Goal: Task Accomplishment & Management: Use online tool/utility

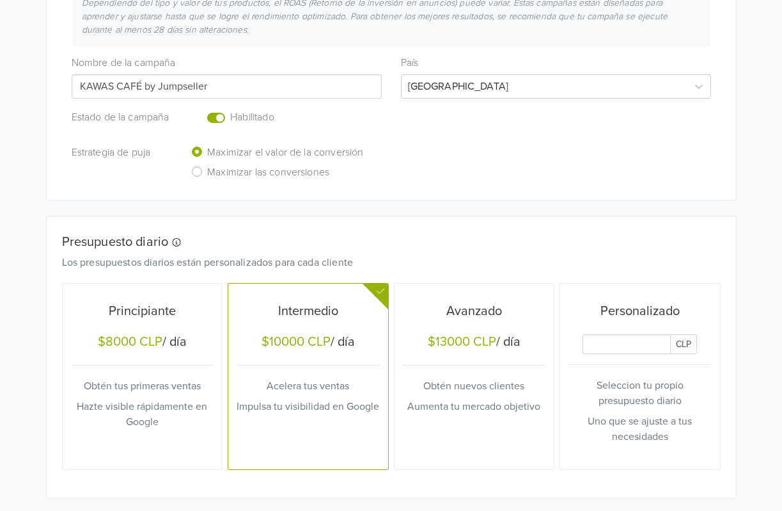
scroll to position [315, 0]
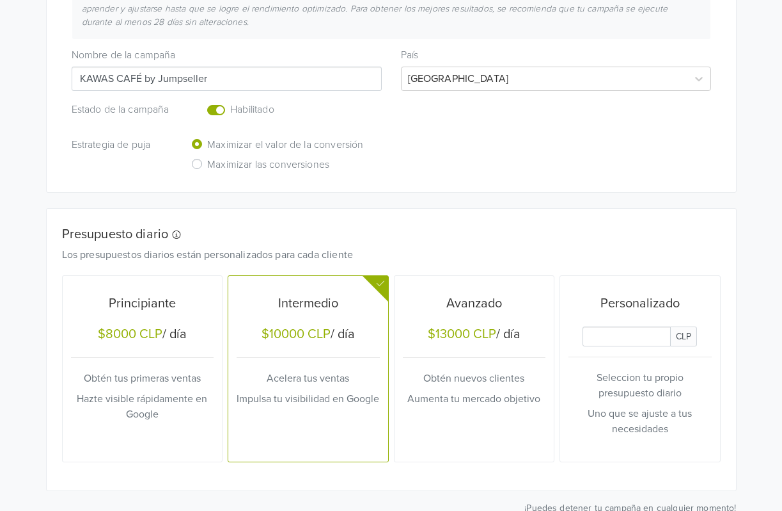
click at [230, 102] on label "Enabled or pause your campaign" at bounding box center [230, 102] width 0 height 0
click at [0, 0] on input "checkbox" at bounding box center [0, 0] width 0 height 0
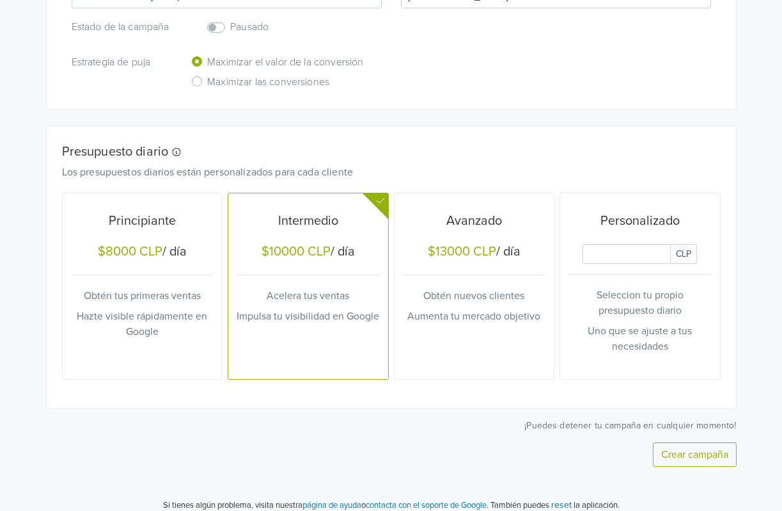
scroll to position [409, 0]
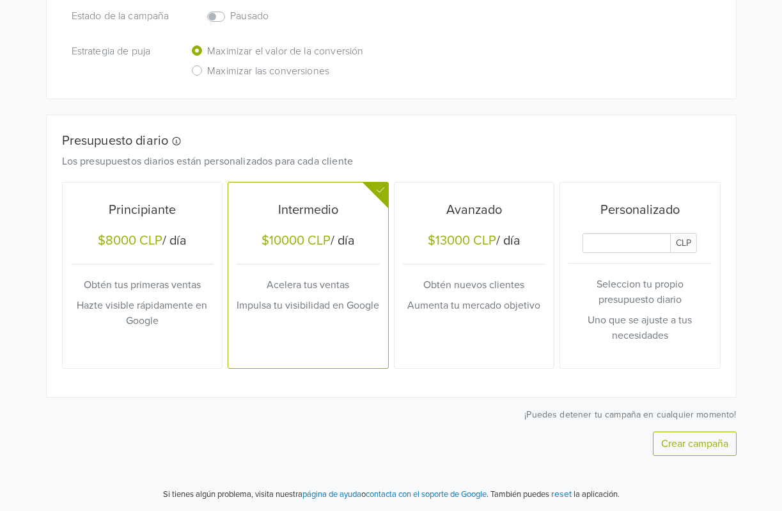
click at [677, 438] on button "Crear campaña" at bounding box center [695, 443] width 84 height 24
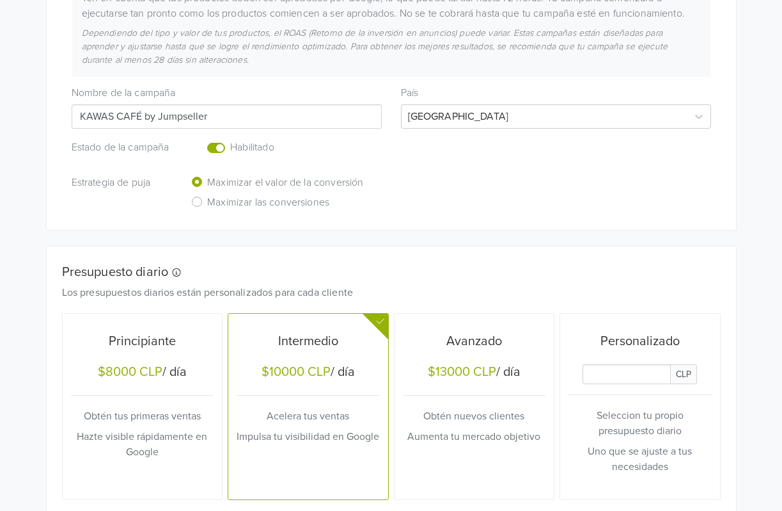
scroll to position [497, 0]
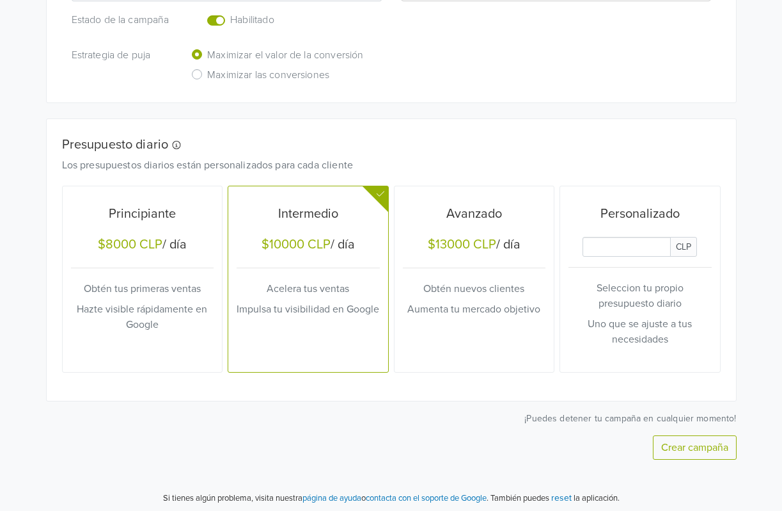
scroll to position [409, 0]
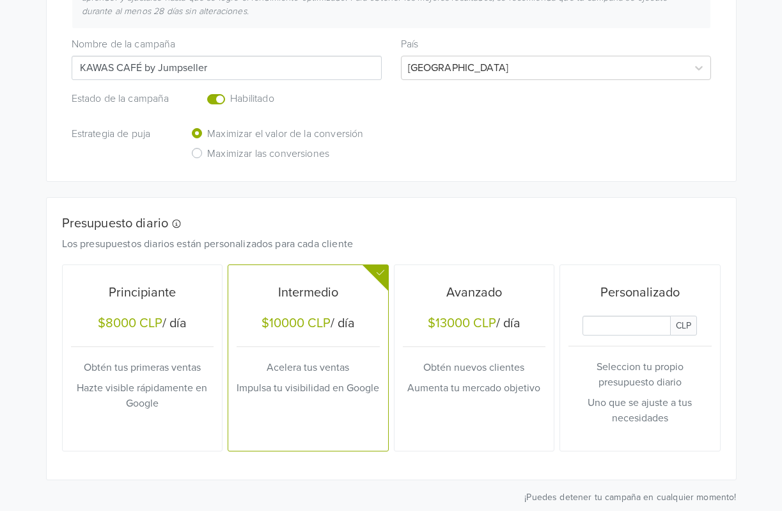
scroll to position [409, 0]
